Goal: Task Accomplishment & Management: Manage account settings

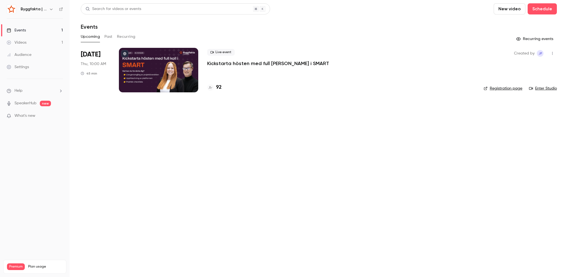
click at [237, 65] on p "Kickstarta hösten med full [PERSON_NAME] i SMART" at bounding box center [268, 63] width 122 height 7
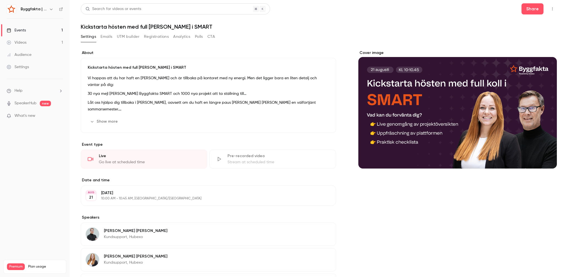
click at [155, 35] on button "Registrations" at bounding box center [156, 36] width 25 height 9
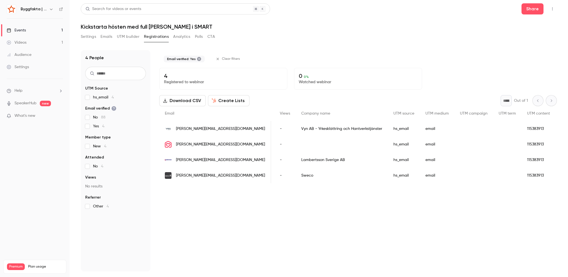
scroll to position [0, 137]
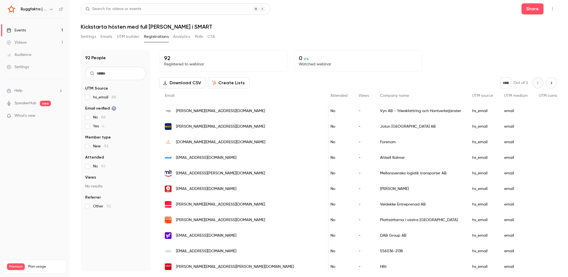
click at [549, 83] on icon "Next page" at bounding box center [552, 83] width 6 height 4
type input "*"
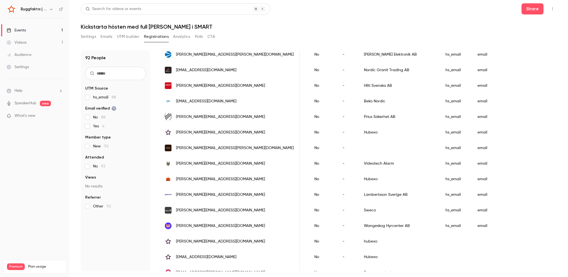
scroll to position [491, 0]
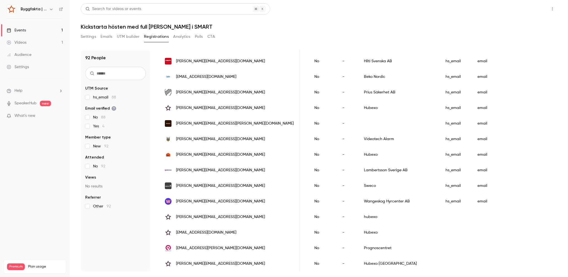
click at [535, 11] on button "Share" at bounding box center [533, 8] width 22 height 11
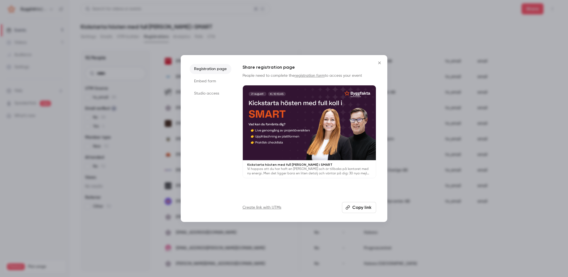
click at [260, 209] on link "Create link with UTMs" at bounding box center [262, 208] width 39 height 6
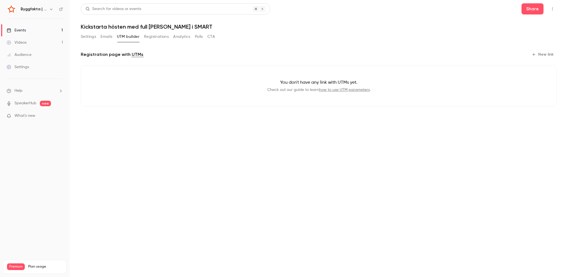
click at [548, 52] on button "New link" at bounding box center [544, 54] width 28 height 9
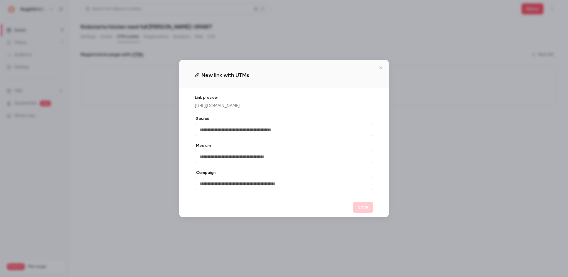
click at [255, 130] on input "text" at bounding box center [284, 129] width 178 height 13
type input "********"
click at [361, 223] on div at bounding box center [284, 138] width 568 height 277
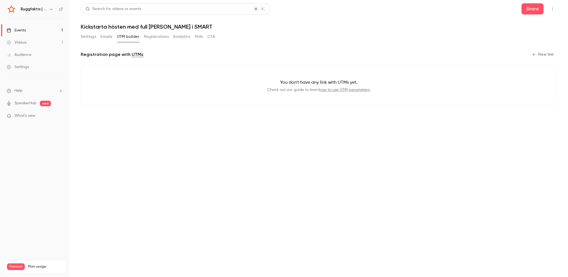
click at [150, 36] on button "Registrations" at bounding box center [156, 36] width 25 height 9
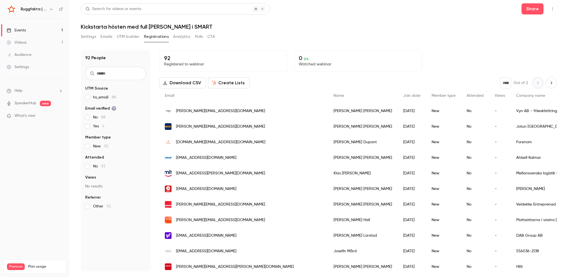
click at [184, 37] on button "Analytics" at bounding box center [181, 36] width 17 height 9
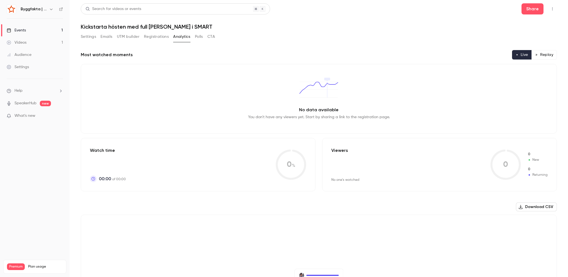
click at [203, 38] on button "Polls" at bounding box center [199, 36] width 8 height 9
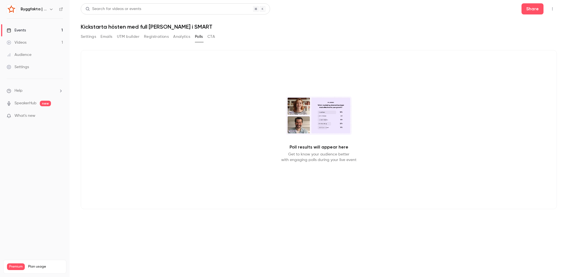
click at [211, 38] on button "CTA" at bounding box center [212, 36] width 8 height 9
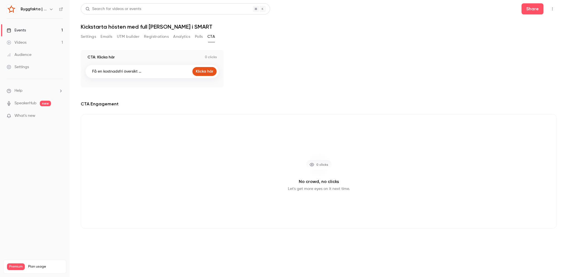
click at [133, 35] on button "UTM builder" at bounding box center [128, 36] width 23 height 9
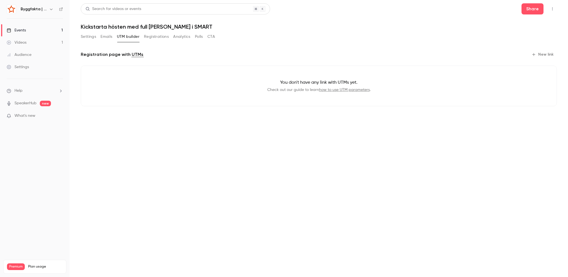
click at [110, 37] on button "Emails" at bounding box center [107, 36] width 12 height 9
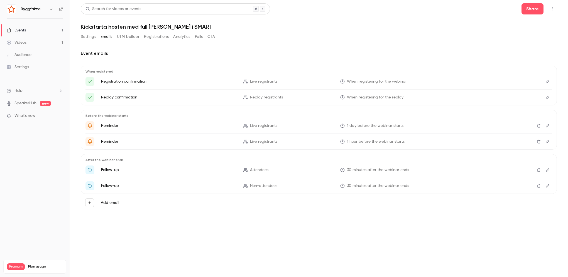
click at [92, 38] on button "Settings" at bounding box center [88, 36] width 15 height 9
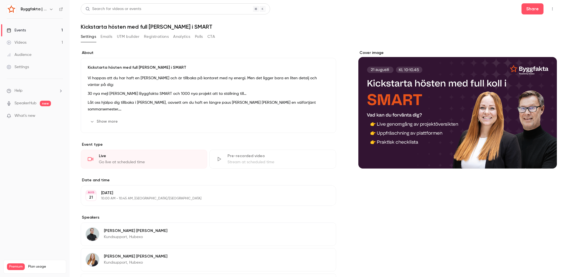
click at [111, 39] on button "Emails" at bounding box center [107, 36] width 12 height 9
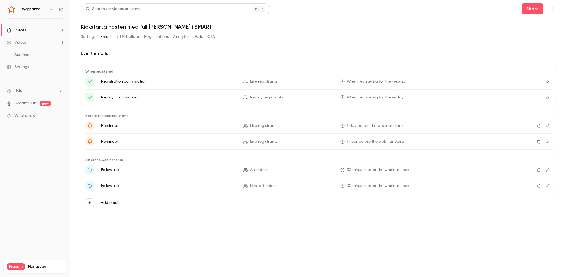
click at [300, 39] on div "Settings Emails UTM builder Registrations Analytics Polls CTA" at bounding box center [319, 37] width 476 height 11
